Goal: Contribute content

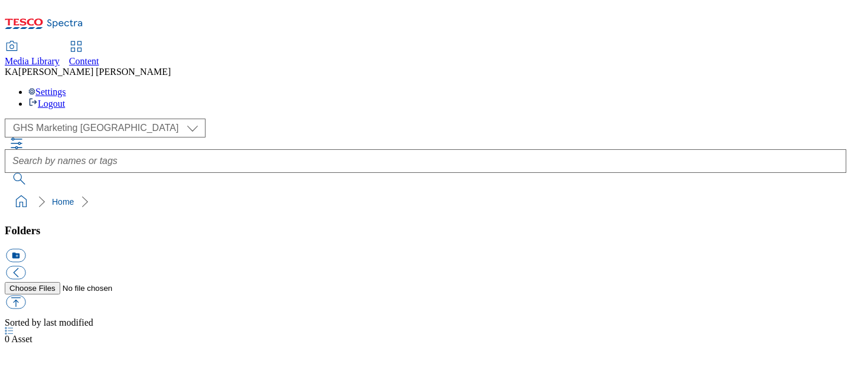
select select "flare-ghs-mktg"
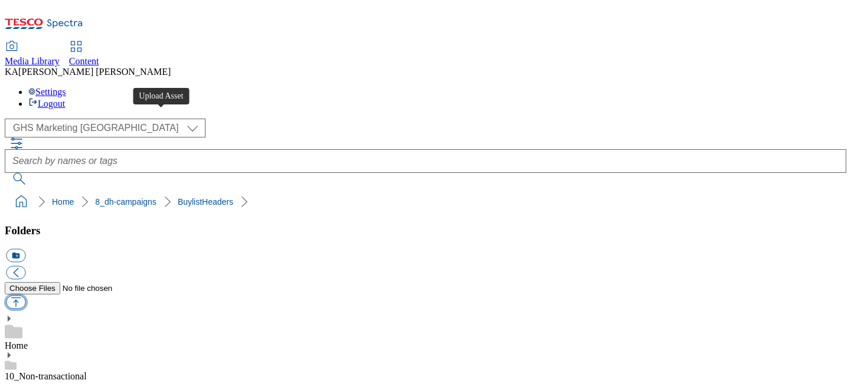
click at [25, 296] on button "button" at bounding box center [15, 303] width 19 height 14
type input "C:\fakepath\1758635561718-ad542040_ROI_Glenisk_Legobrand_H_1184x333_V3.jpg"
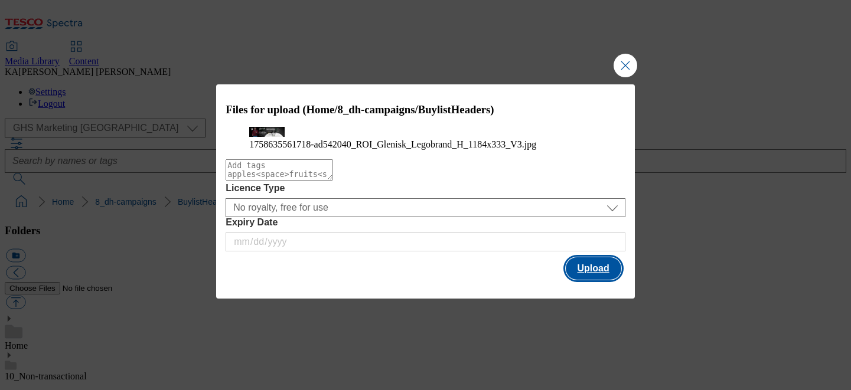
click at [603, 280] on button "Upload" at bounding box center [594, 269] width 56 height 22
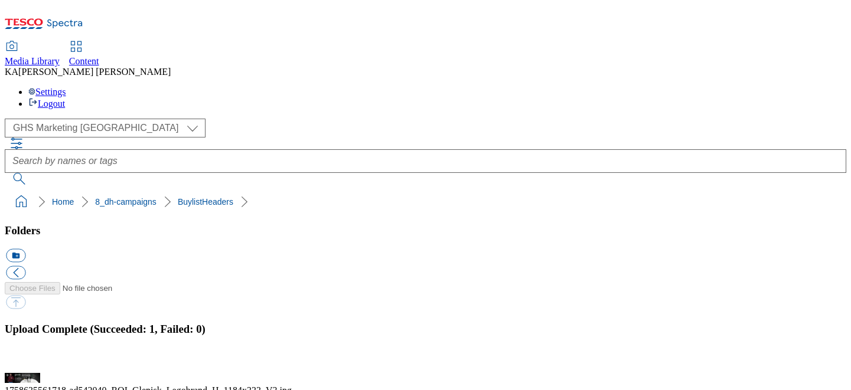
click at [24, 361] on button "button" at bounding box center [15, 366] width 18 height 11
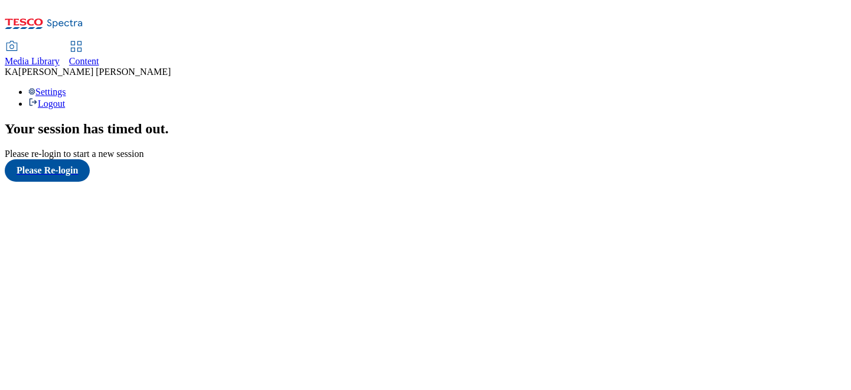
click at [60, 56] on span "Media Library" at bounding box center [32, 61] width 55 height 10
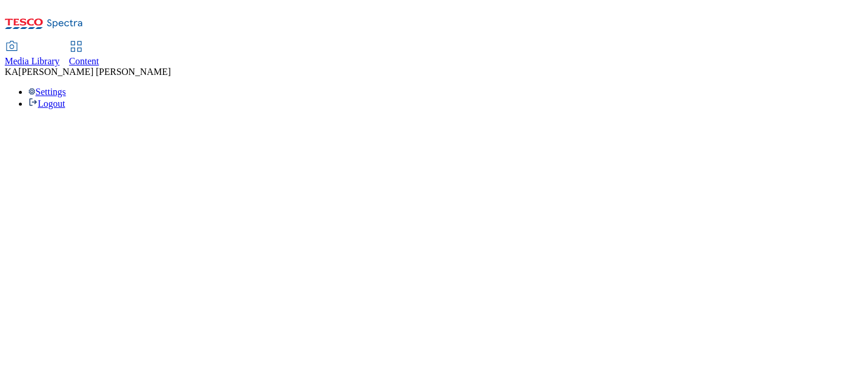
select select "flare-ghs"
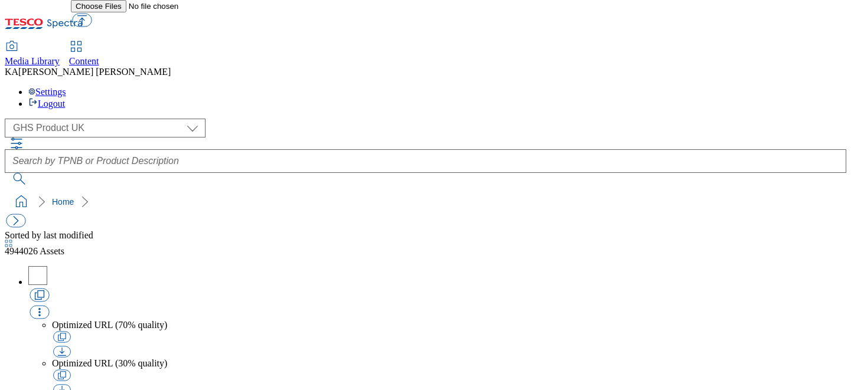
click at [99, 56] on span "Content" at bounding box center [84, 61] width 30 height 10
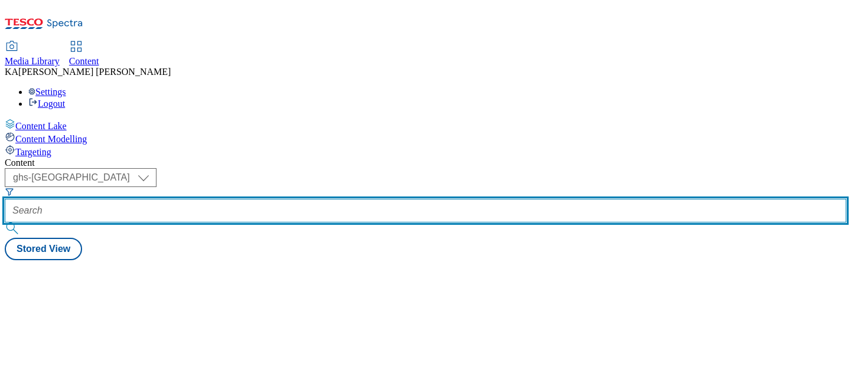
click at [269, 199] on input "text" at bounding box center [426, 211] width 842 height 24
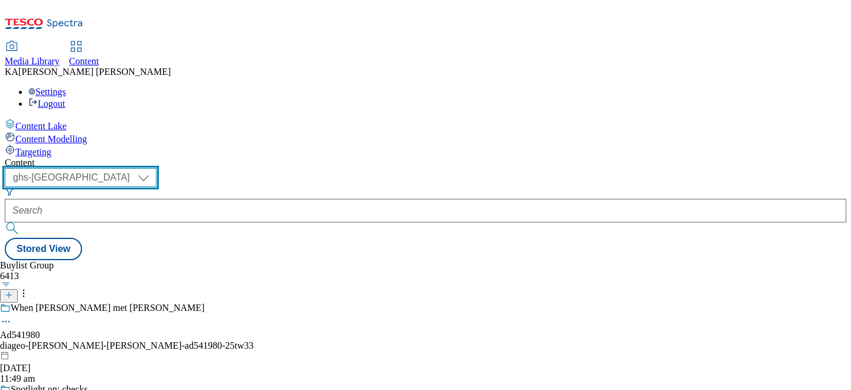
click at [157, 168] on select "ghs-roi ghs-[GEOGRAPHIC_DATA]" at bounding box center [81, 177] width 152 height 19
select select "ghs-roi"
click at [154, 168] on select "ghs-roi ghs-[GEOGRAPHIC_DATA]" at bounding box center [81, 177] width 152 height 19
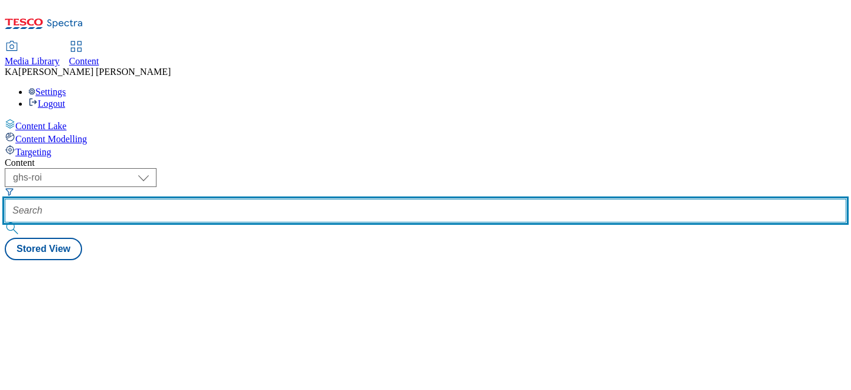
click at [276, 199] on input "text" at bounding box center [426, 211] width 842 height 24
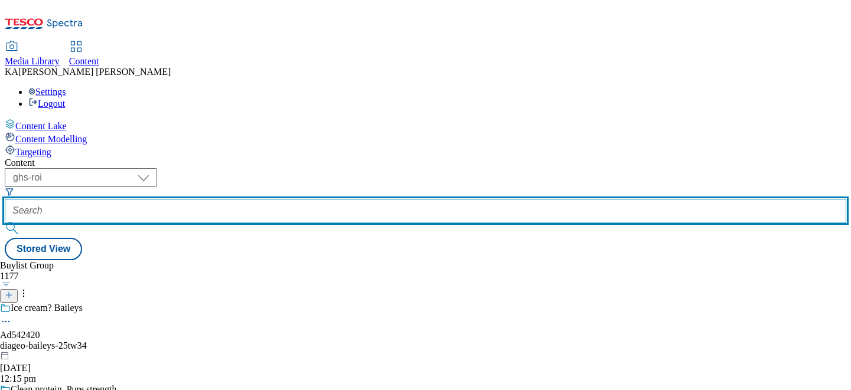
paste input "glenisk-high-protein-25tw32"
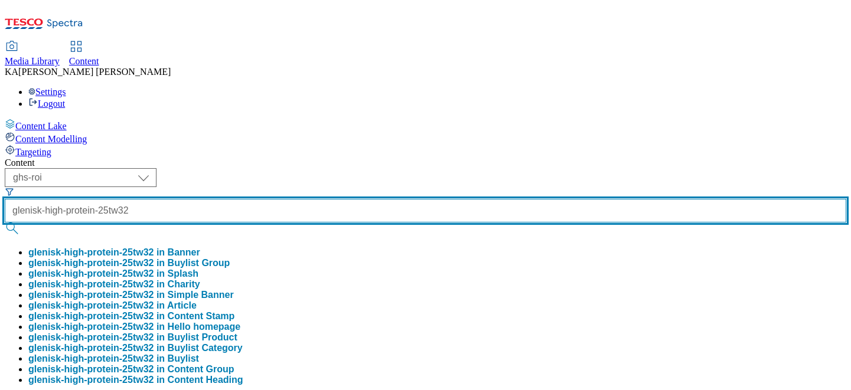
type input "glenisk-high-protein-25tw32"
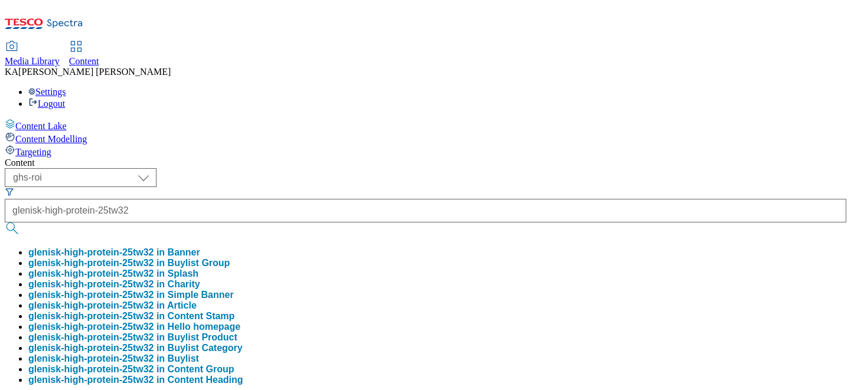
scroll to position [0, 0]
click at [230, 258] on button "glenisk-high-protein-25tw32 in Buylist Group" at bounding box center [128, 263] width 201 height 11
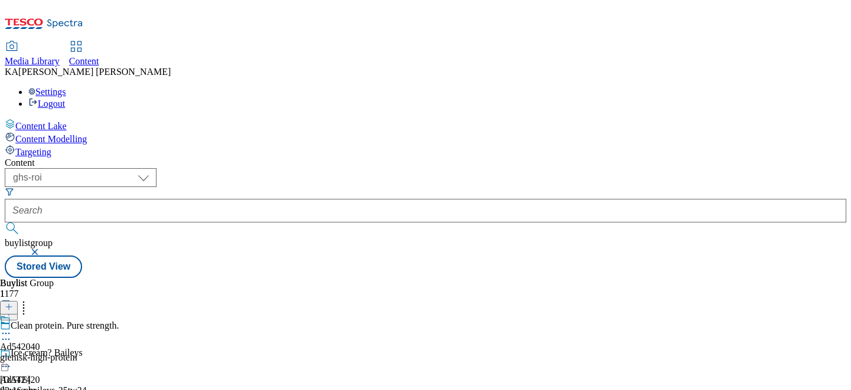
click at [12, 328] on icon at bounding box center [6, 334] width 12 height 12
click at [50, 354] on span "Edit" at bounding box center [44, 358] width 14 height 9
select select "tactical"
select select "supplier funded short term 1-3 weeks"
select select "dunnhumby"
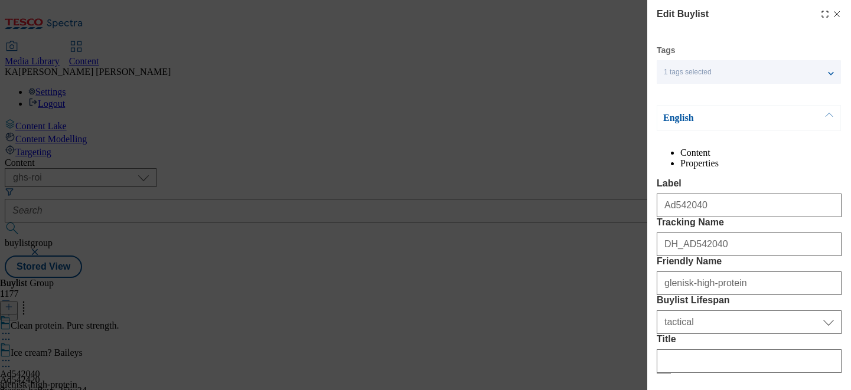
select select "Banner"
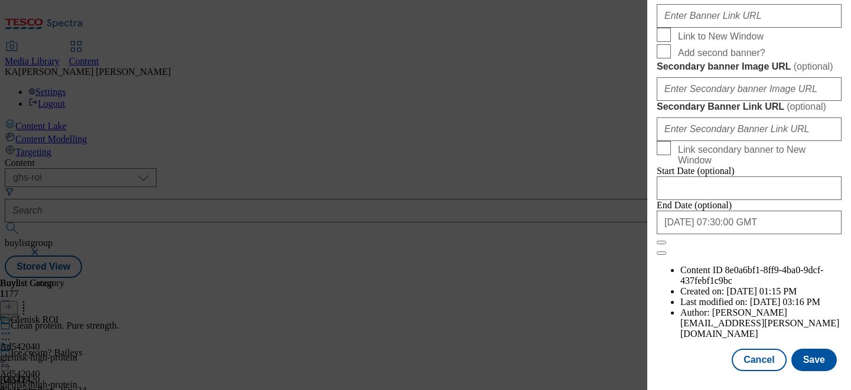
scroll to position [973, 0]
paste input "[URL][DOMAIN_NAME]"
type input "[URL][DOMAIN_NAME]"
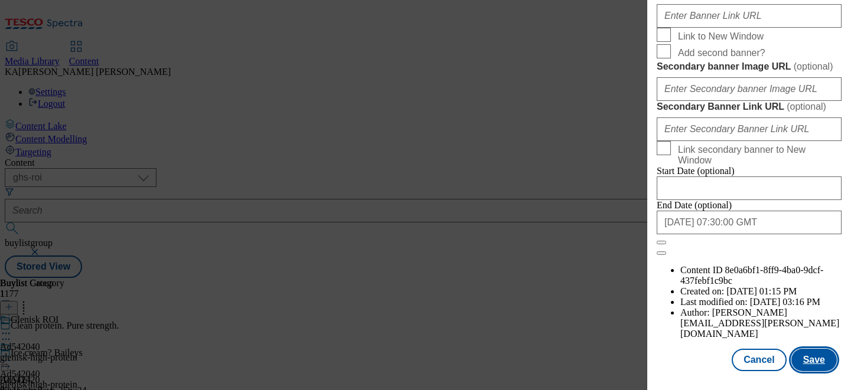
click at [801, 363] on button "Save" at bounding box center [814, 360] width 45 height 22
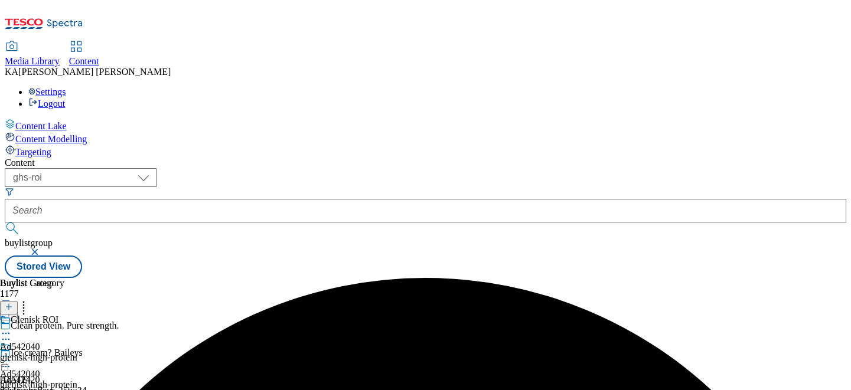
click at [12, 355] on icon at bounding box center [6, 361] width 12 height 12
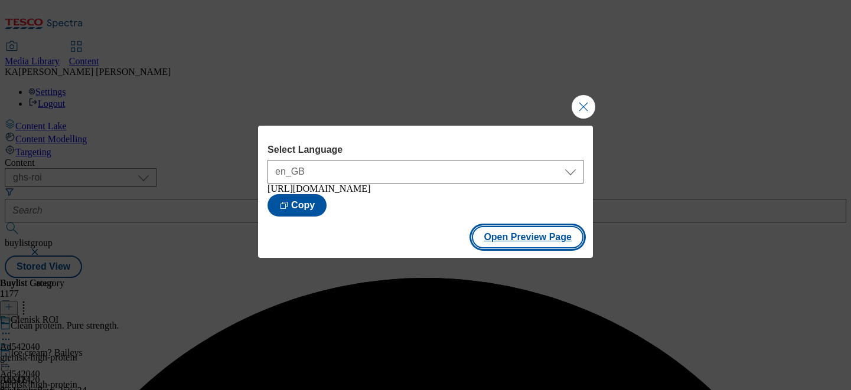
click at [504, 243] on button "Open Preview Page" at bounding box center [528, 237] width 112 height 22
click at [581, 95] on button "Close Modal" at bounding box center [584, 107] width 24 height 24
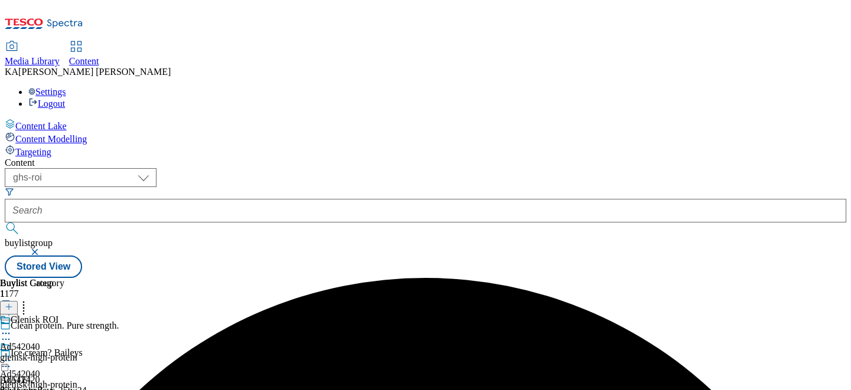
click at [12, 355] on icon at bounding box center [6, 361] width 12 height 12
